Goal: Task Accomplishment & Management: Use online tool/utility

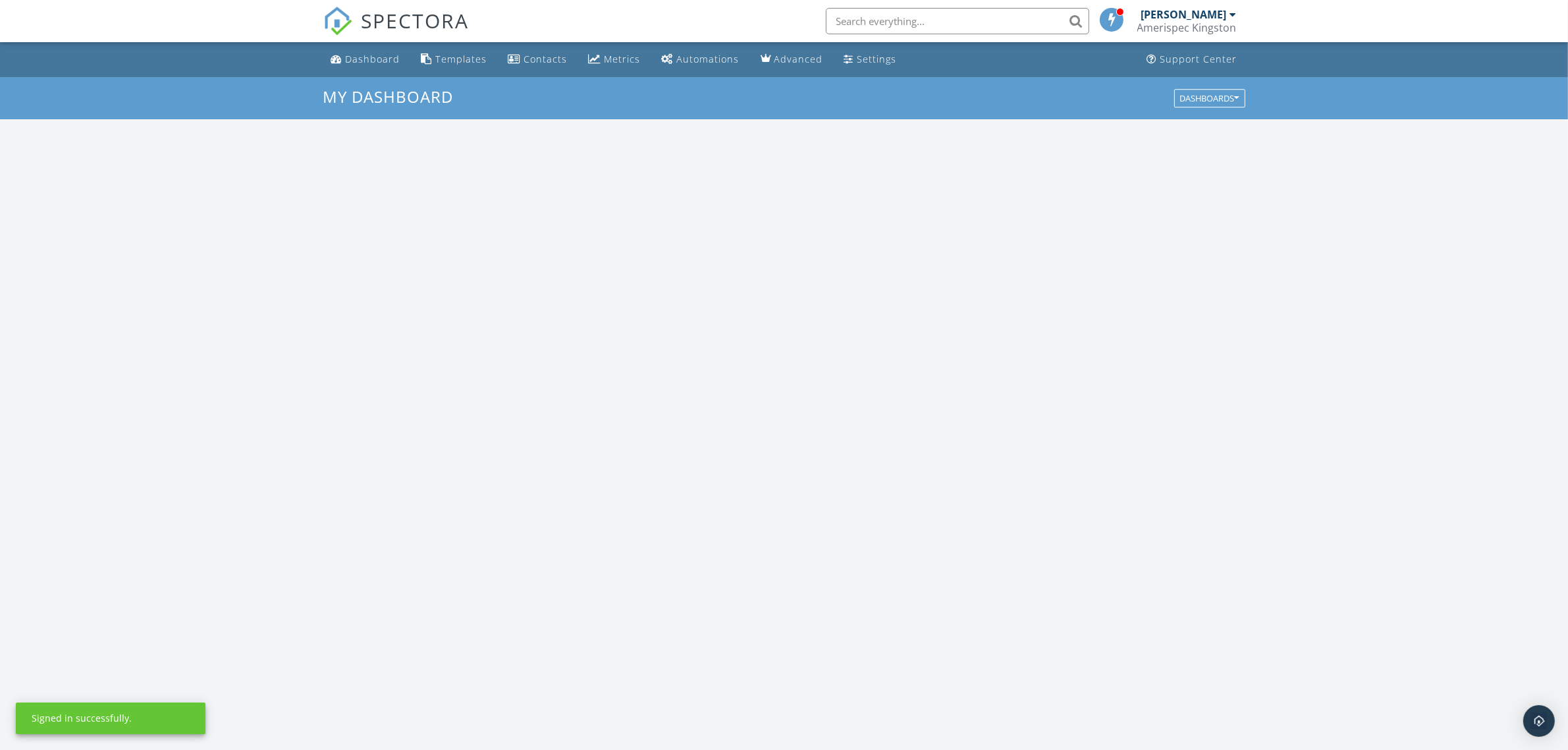
scroll to position [1224, 1594]
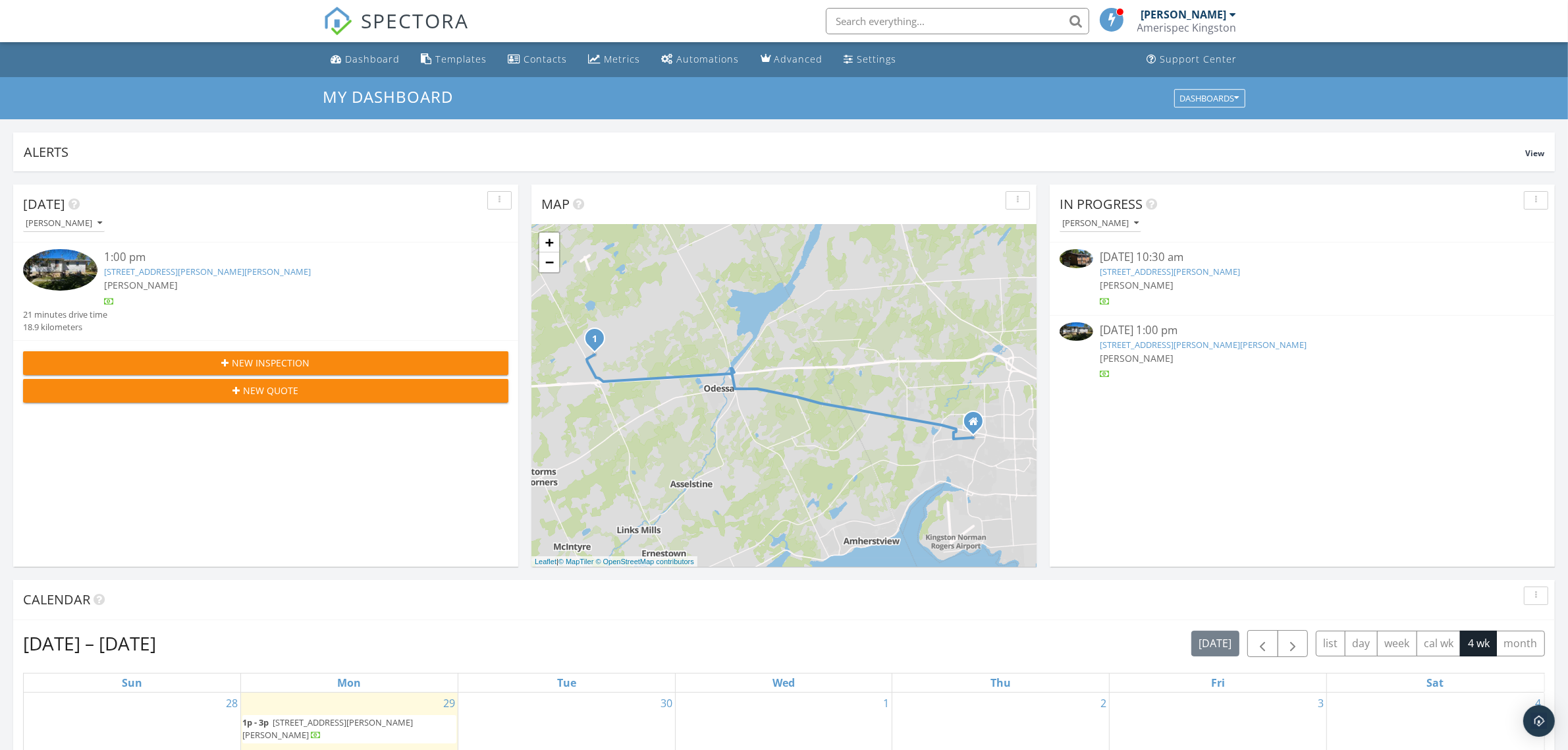
click at [99, 265] on div at bounding box center [63, 271] width 81 height 45
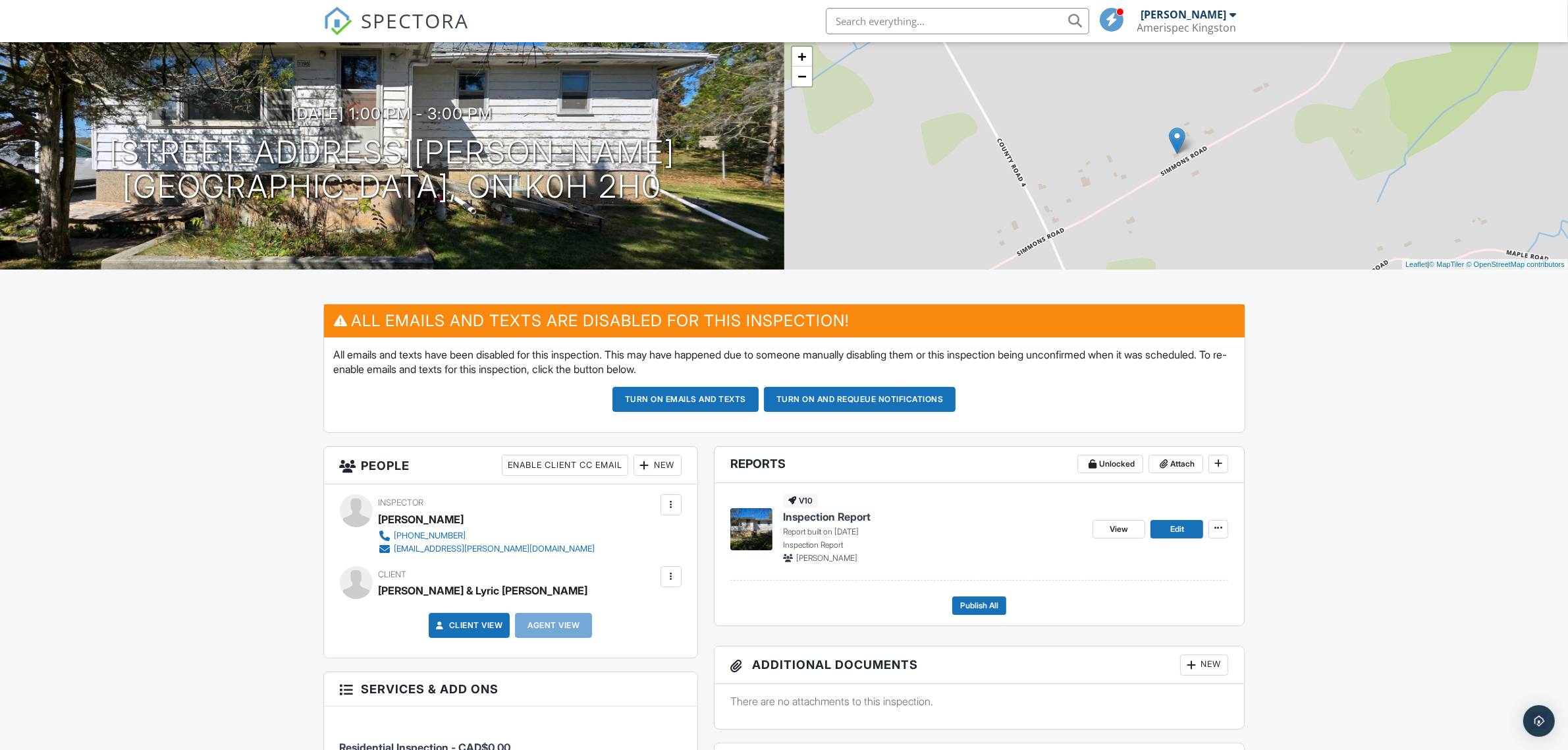
scroll to position [165, 0]
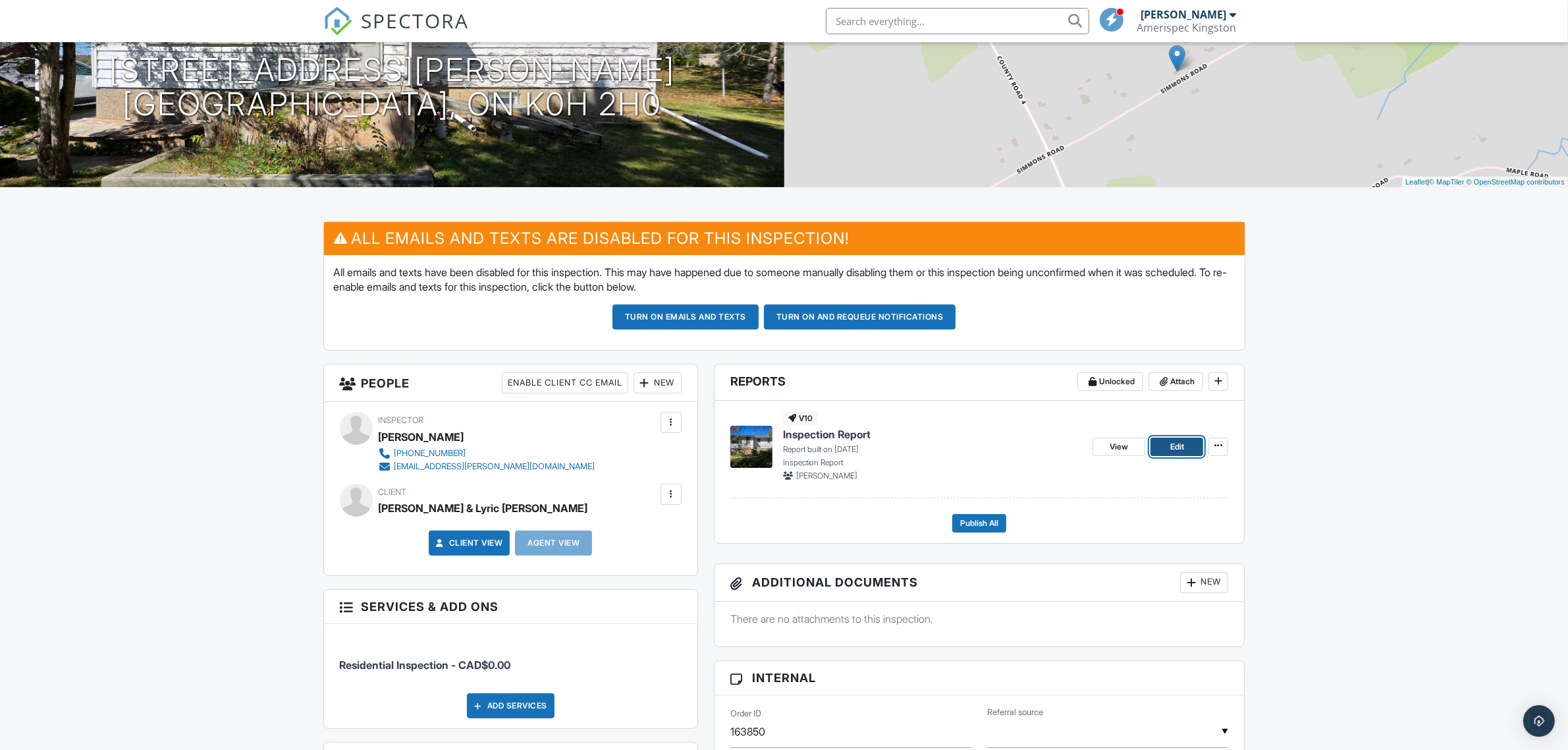
click at [1184, 448] on span "Edit" at bounding box center [1177, 447] width 14 height 14
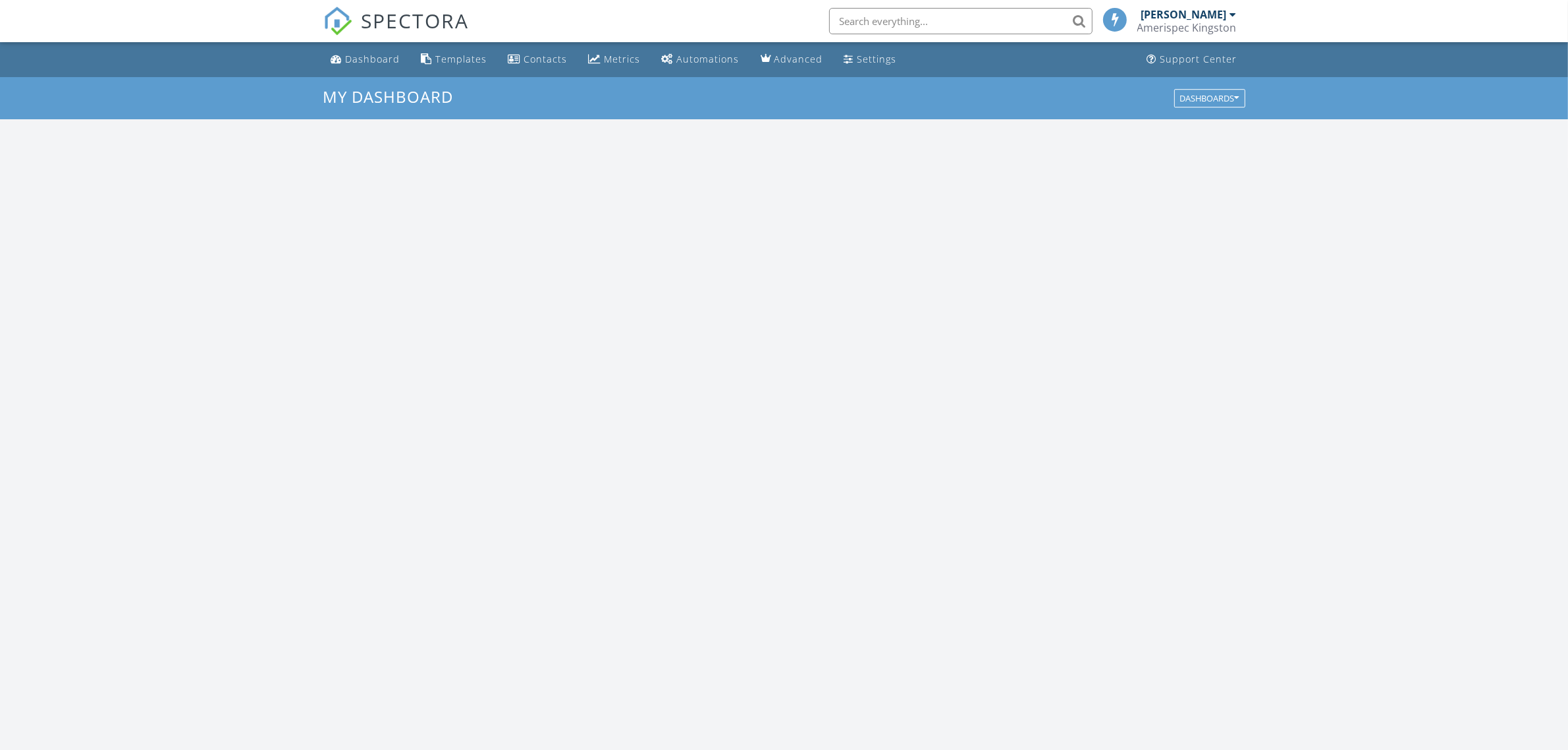
scroll to position [1224, 1594]
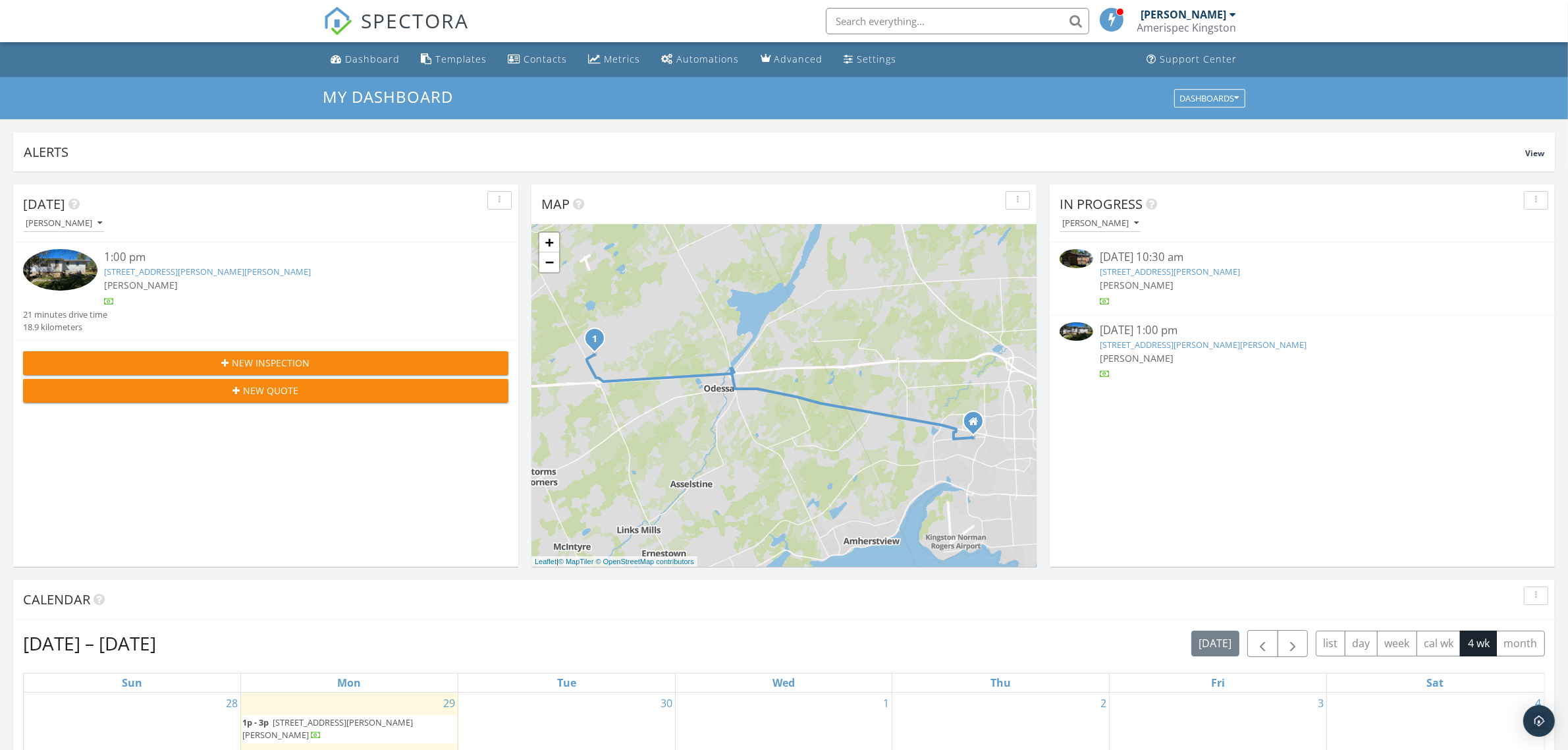
click at [452, 43] on link "SPECTORA" at bounding box center [396, 31] width 147 height 27
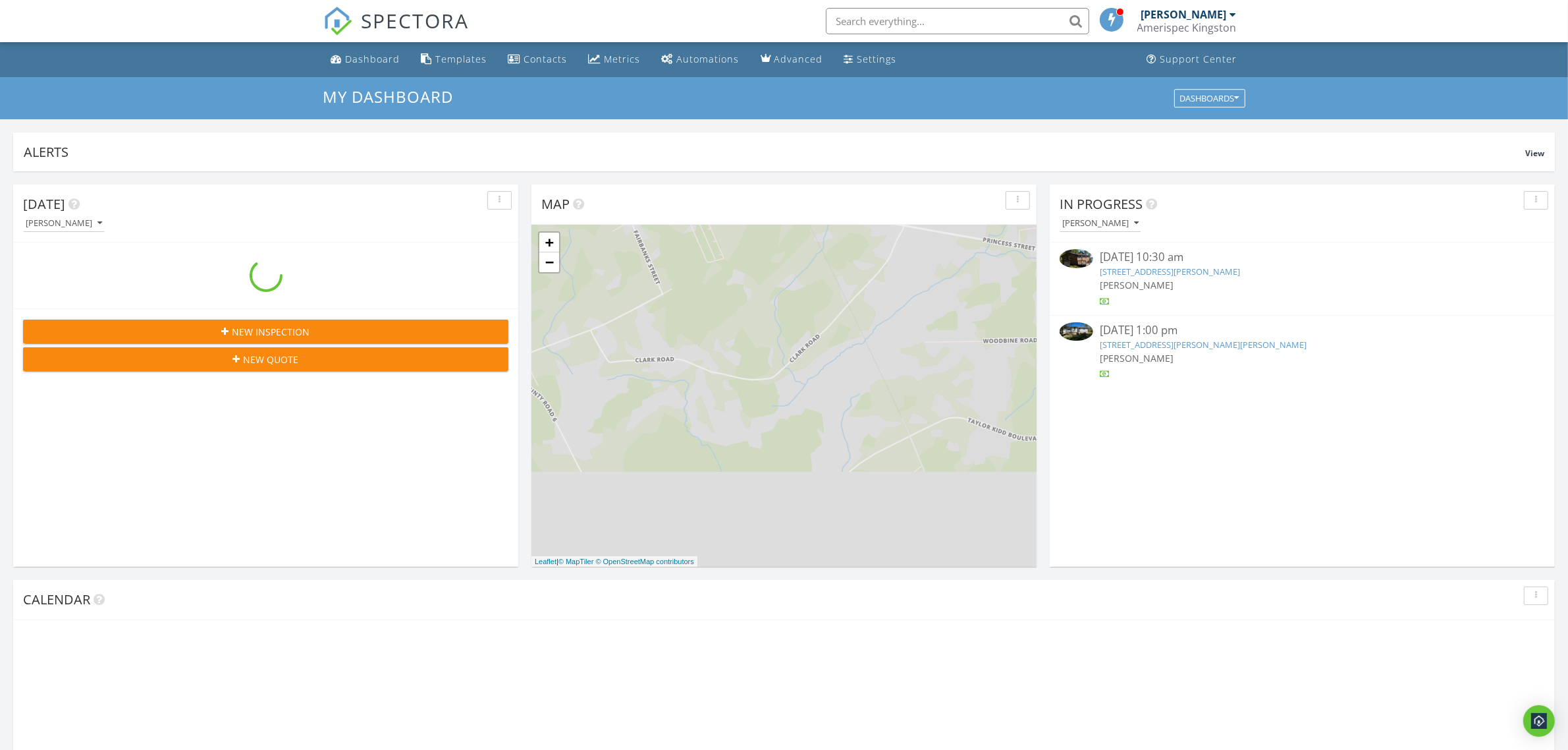
scroll to position [1224, 1594]
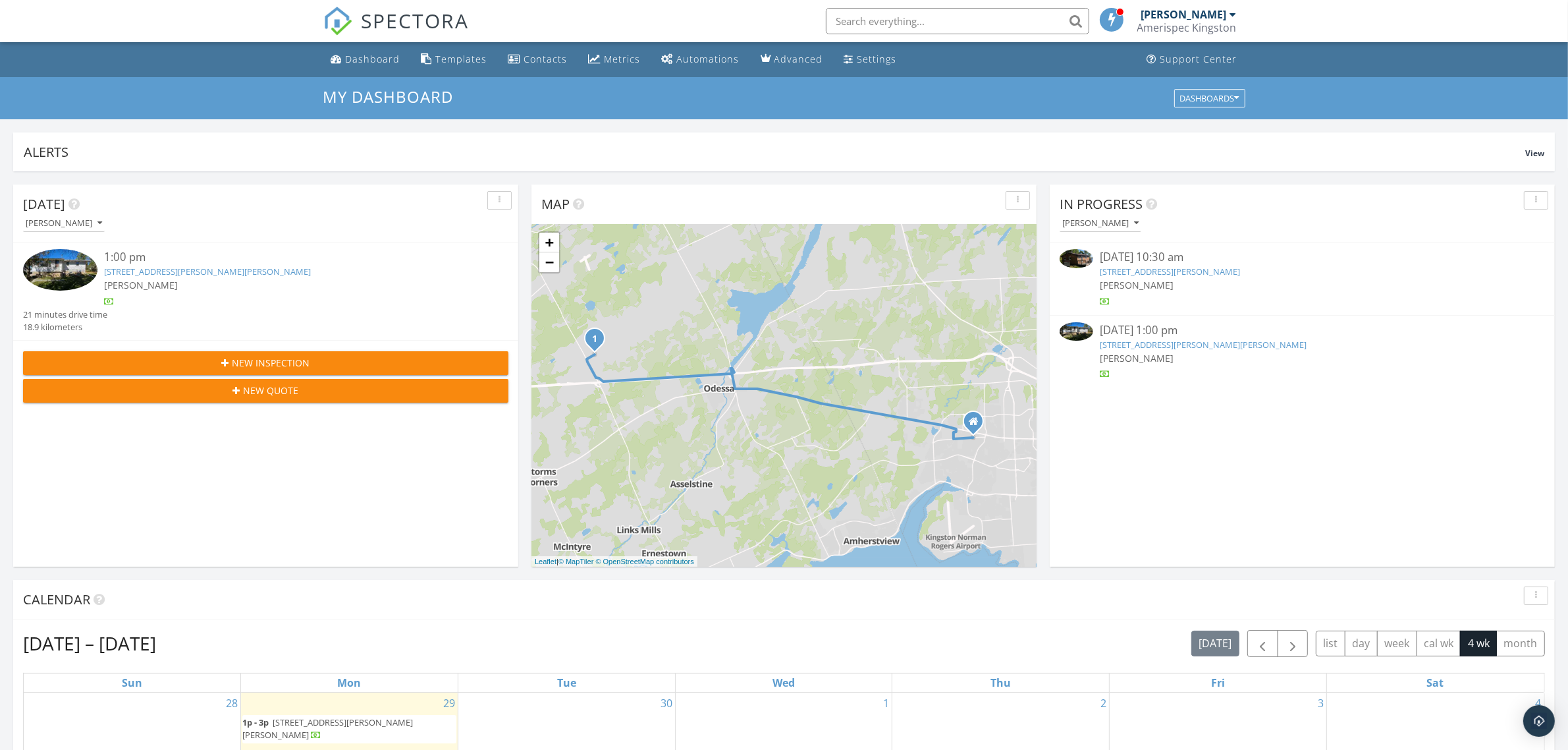
click at [451, 59] on div "Templates" at bounding box center [461, 58] width 51 height 13
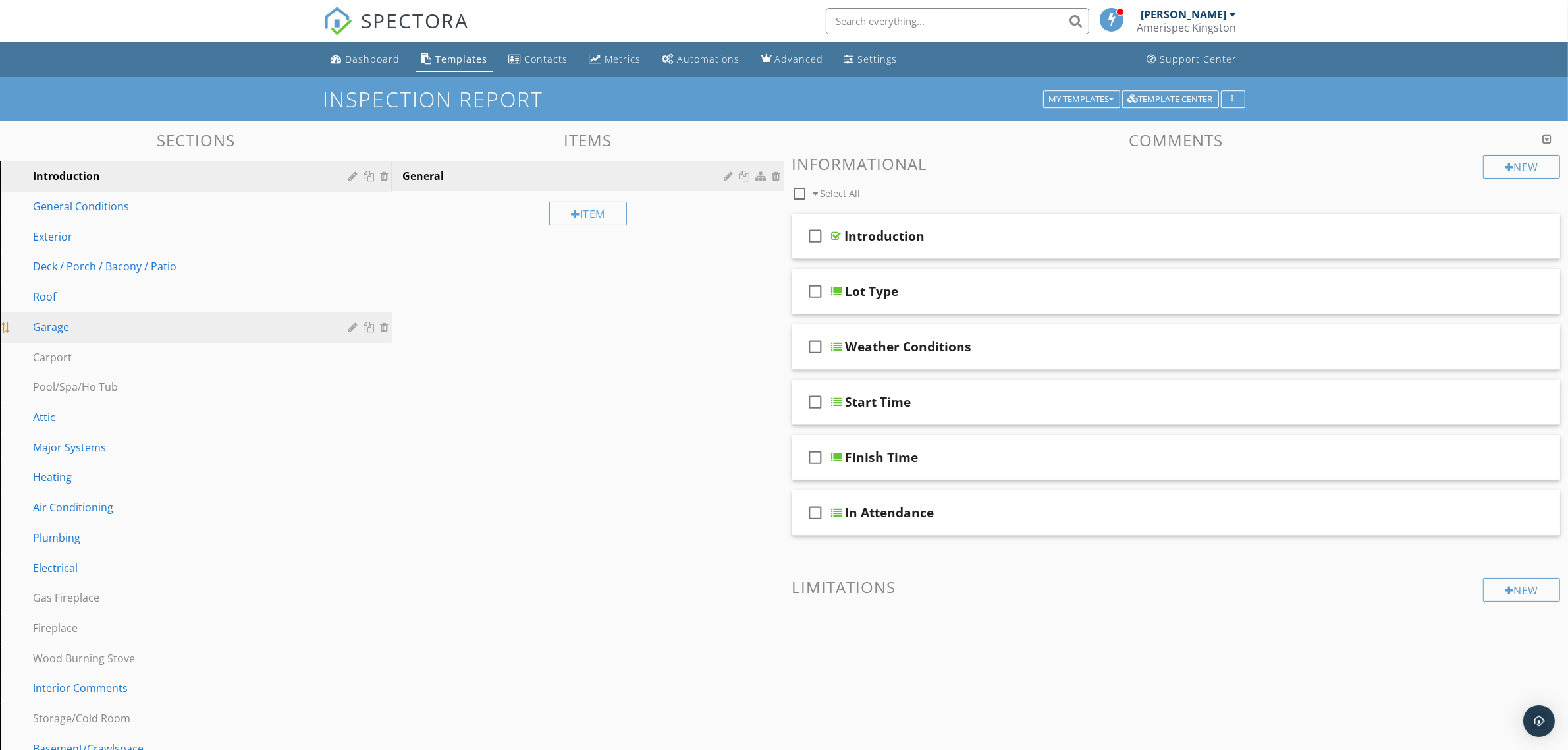
click at [64, 319] on div "Garage" at bounding box center [181, 326] width 296 height 16
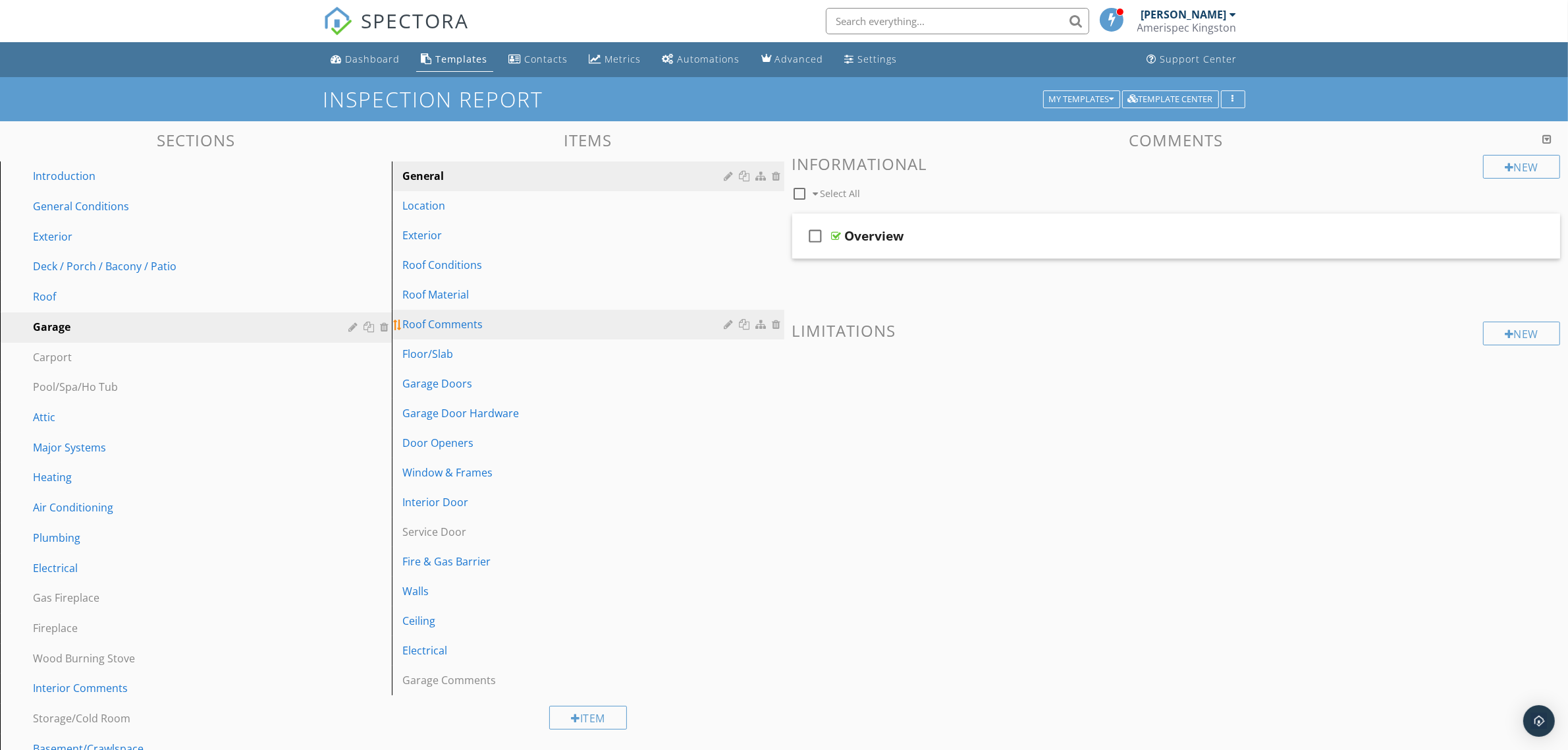
click at [611, 320] on div "Roof Comments" at bounding box center [564, 324] width 325 height 16
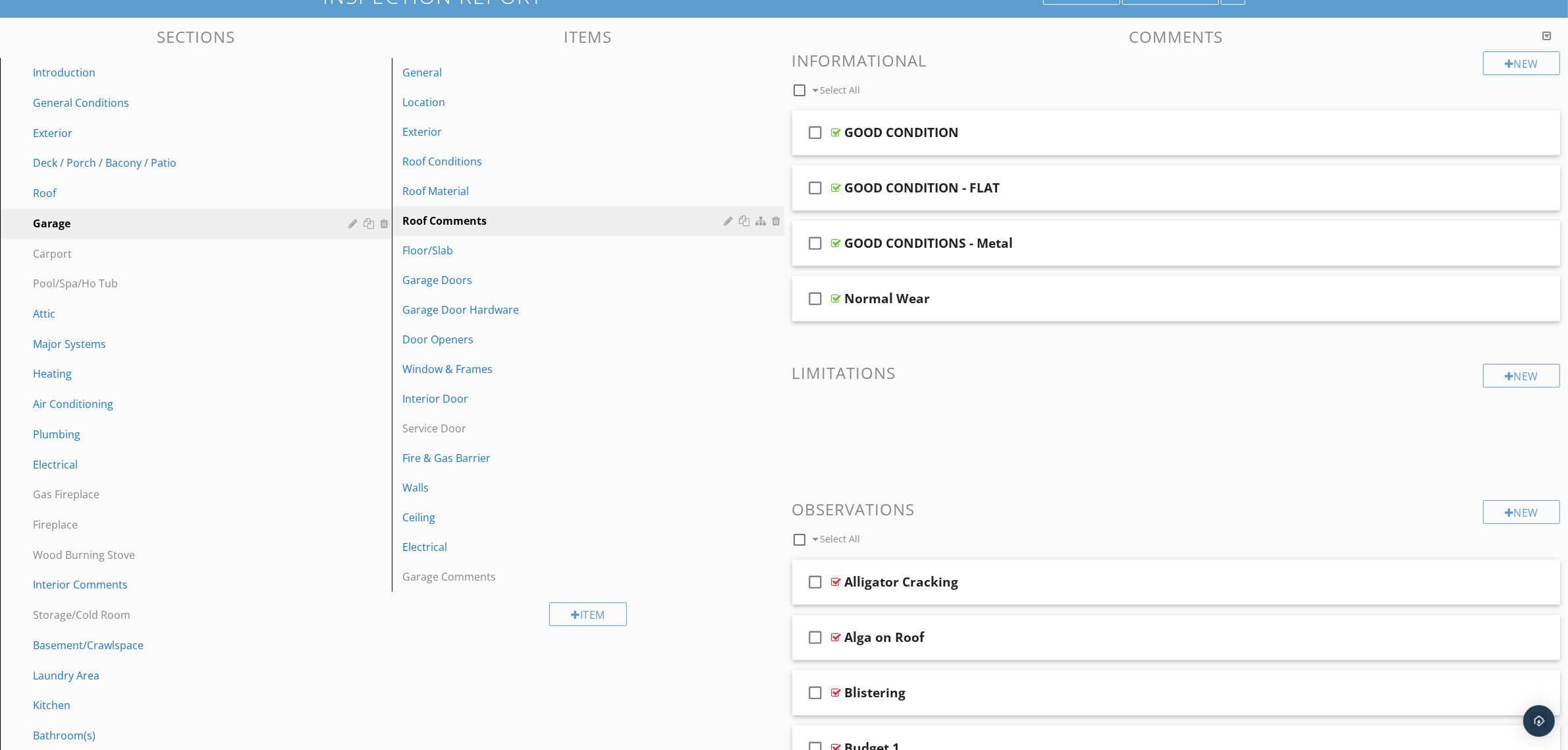
scroll to position [494, 0]
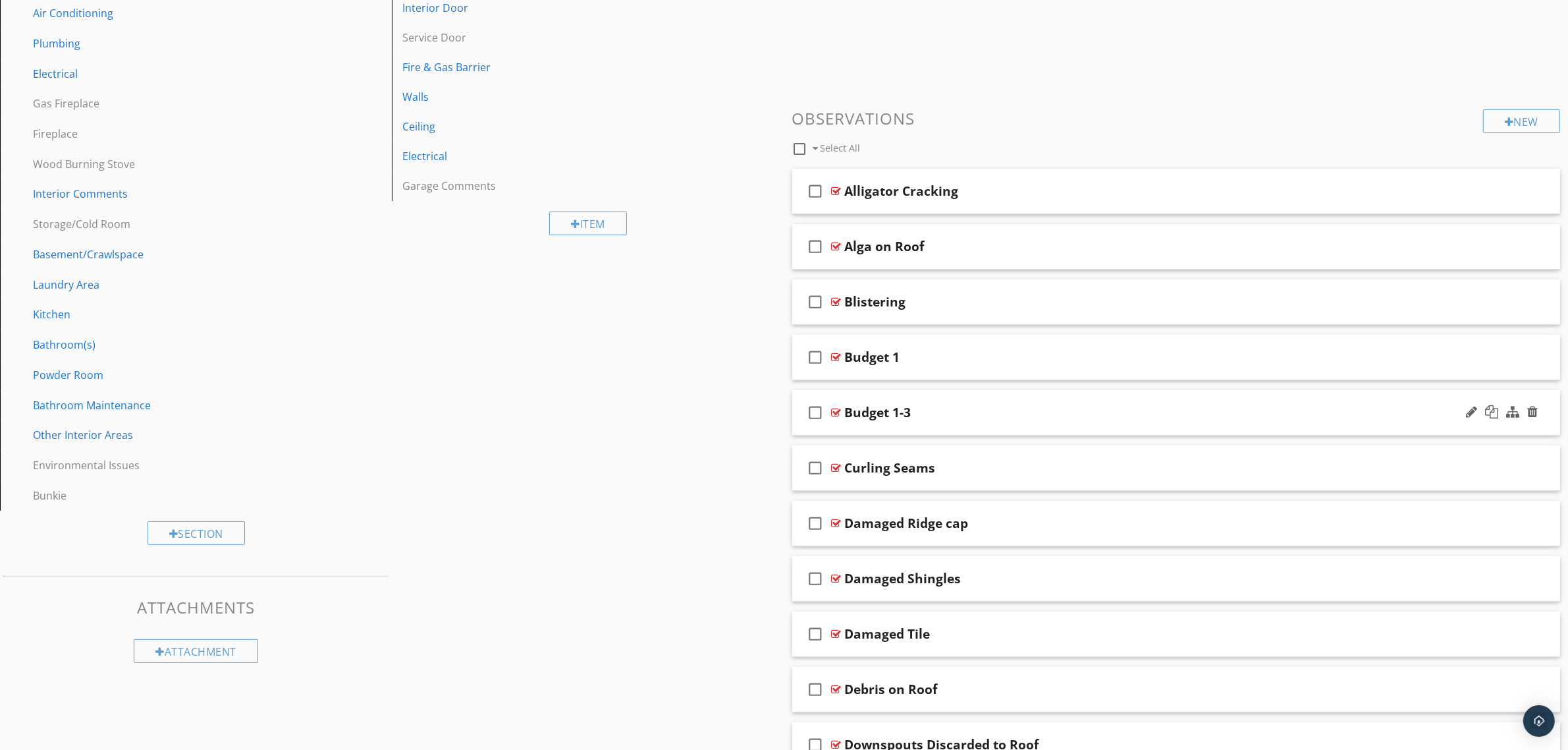
click at [1036, 417] on div "Budget 1-3" at bounding box center [1122, 412] width 556 height 16
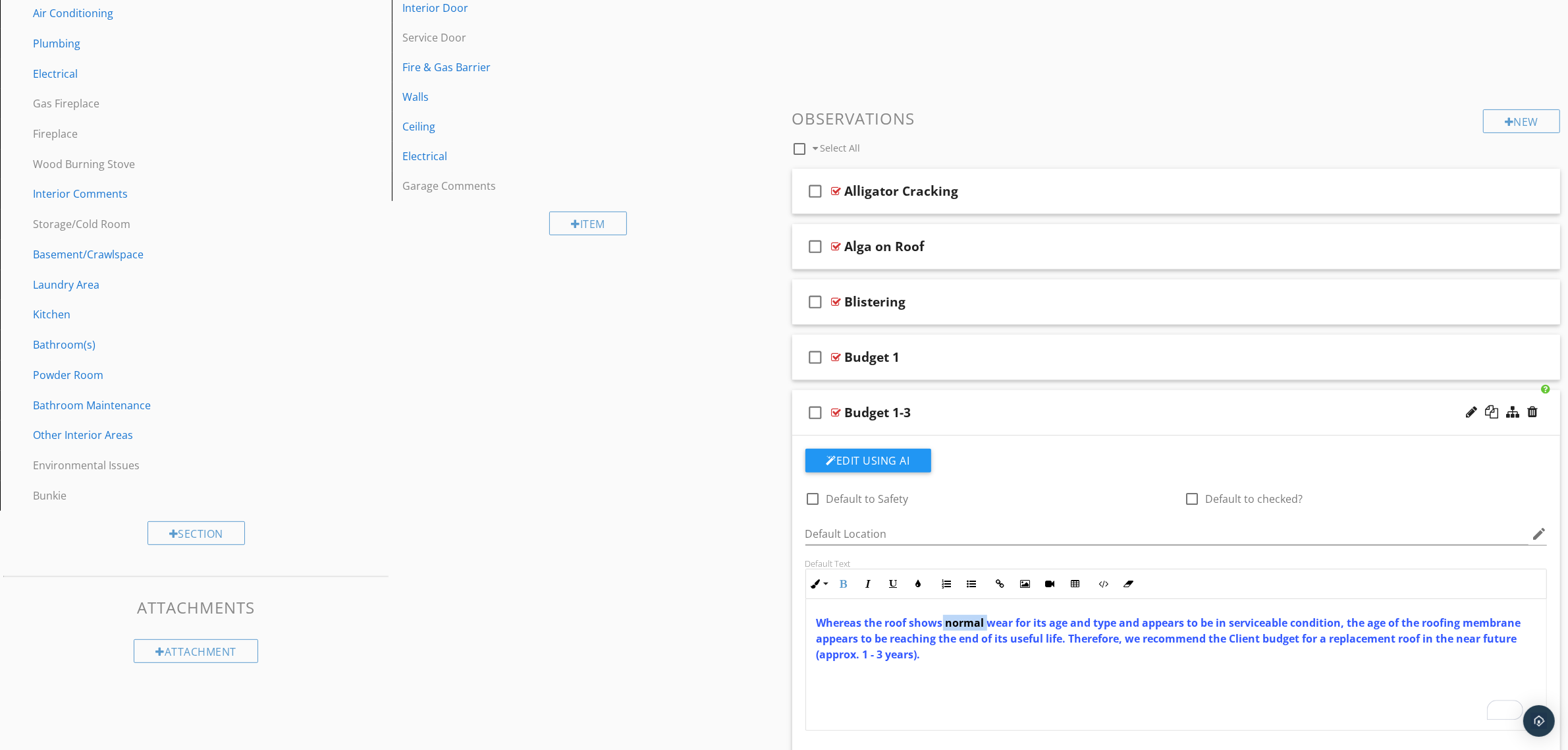
drag, startPoint x: 955, startPoint y: 621, endPoint x: 979, endPoint y: 630, distance: 25.6
click at [985, 630] on span "Whereas the roof shows normal wear for its age and type and appears to be in se…" at bounding box center [1169, 638] width 705 height 46
click at [913, 583] on button "Colors" at bounding box center [918, 584] width 25 height 25
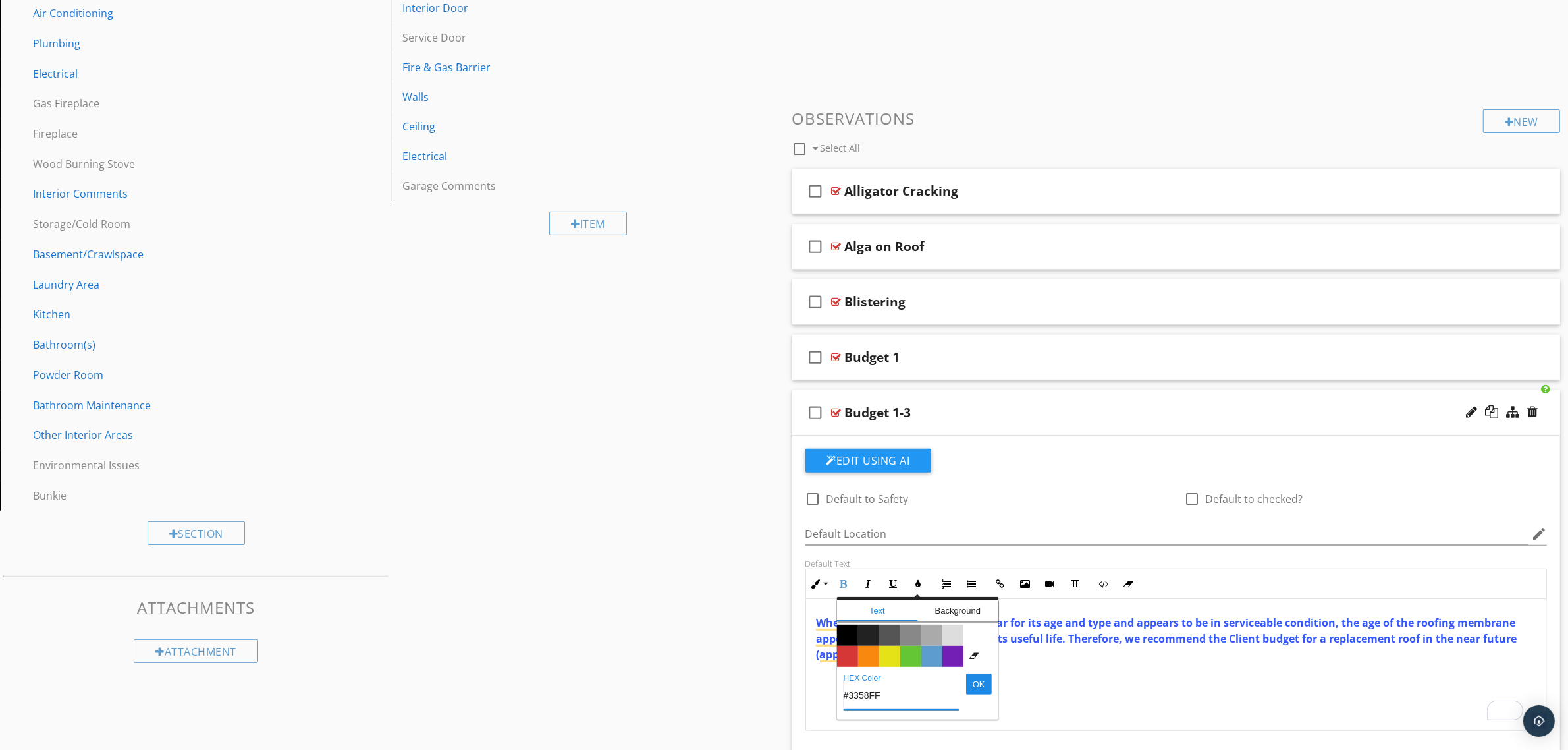
drag, startPoint x: 864, startPoint y: 698, endPoint x: 812, endPoint y: 694, distance: 52.2
click at [812, 694] on div "Inline Style XLarge Large Normal Small Light Small/Light Bold Italic Underline …" at bounding box center [1177, 649] width 742 height 162
